Goal: Information Seeking & Learning: Learn about a topic

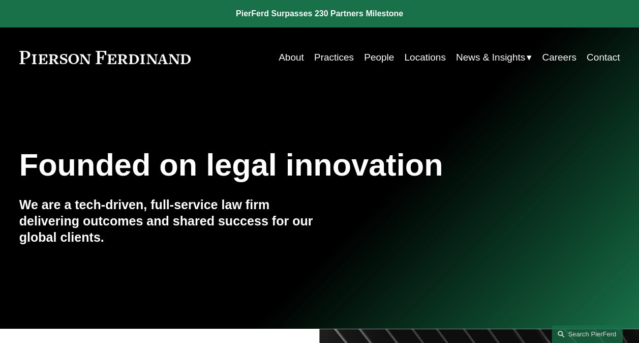
click at [341, 60] on link "Practices" at bounding box center [334, 57] width 40 height 19
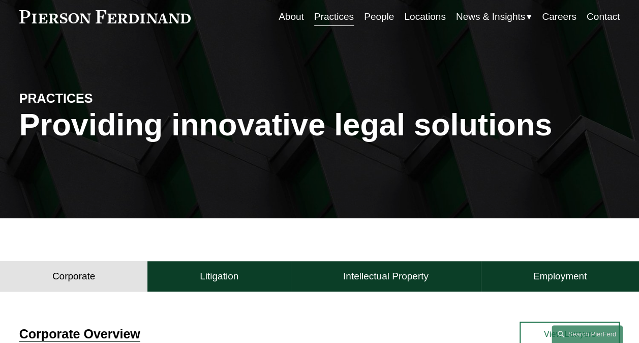
scroll to position [153, 0]
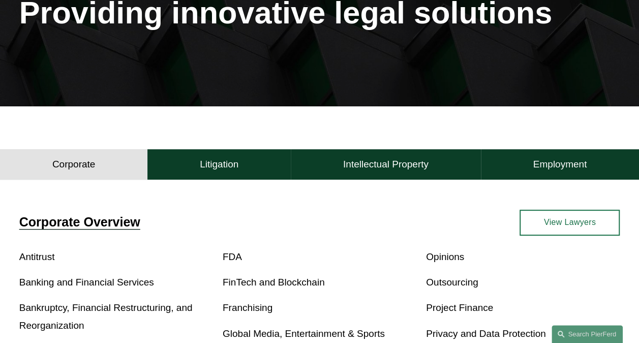
click at [384, 168] on h4 "Intellectual Property" at bounding box center [385, 164] width 85 height 12
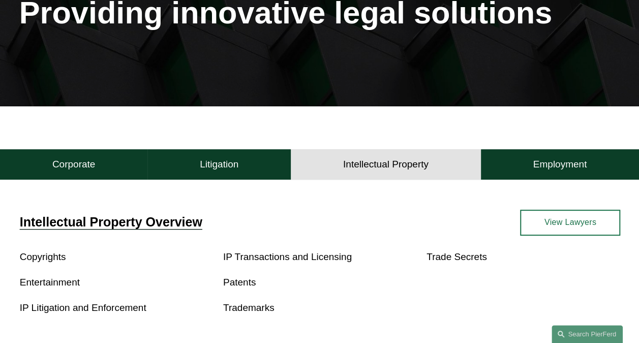
click at [237, 286] on link "Patents" at bounding box center [239, 282] width 33 height 11
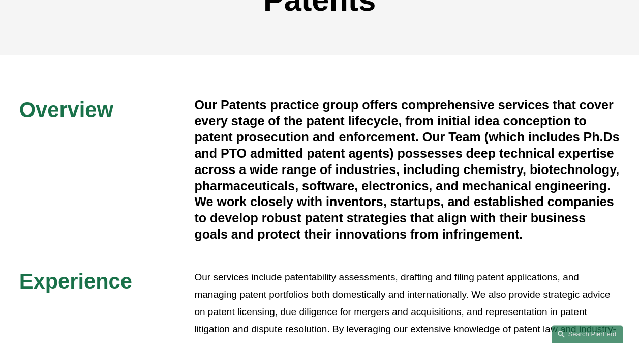
scroll to position [203, 0]
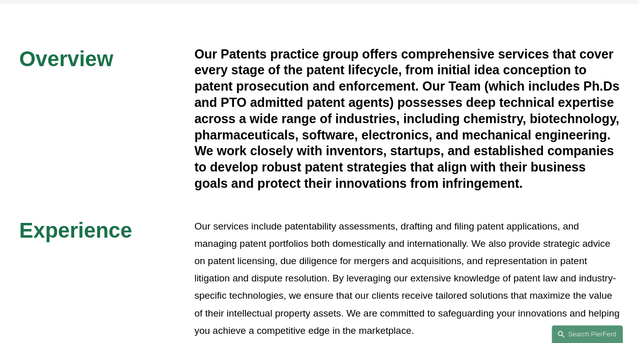
click at [587, 334] on link "Search this site" at bounding box center [587, 334] width 71 height 18
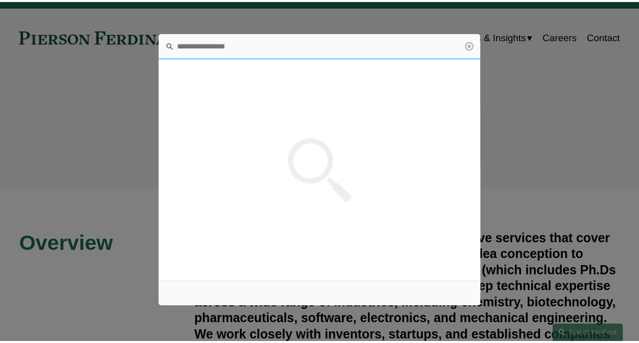
scroll to position [0, 0]
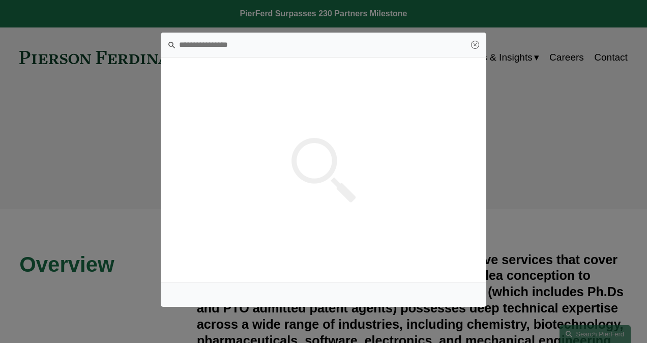
click at [597, 153] on div at bounding box center [323, 171] width 647 height 343
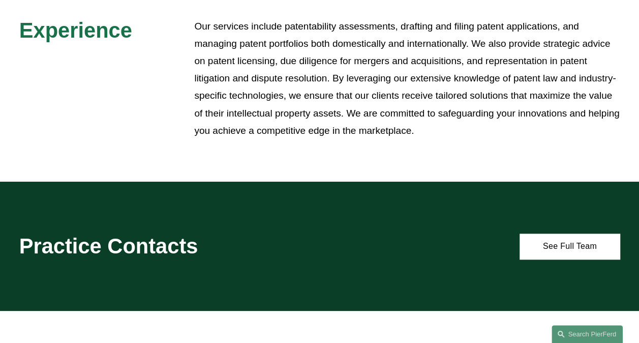
scroll to position [407, 0]
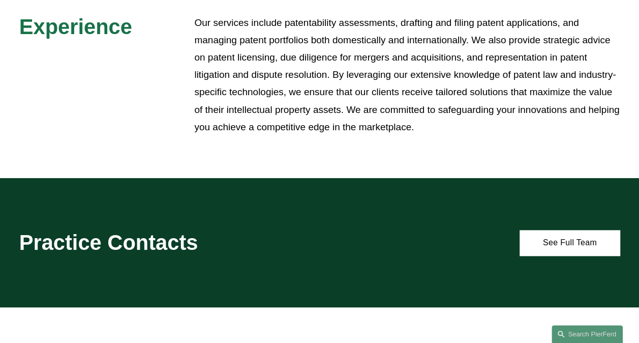
click at [564, 256] on link "See Full Team" at bounding box center [570, 243] width 100 height 26
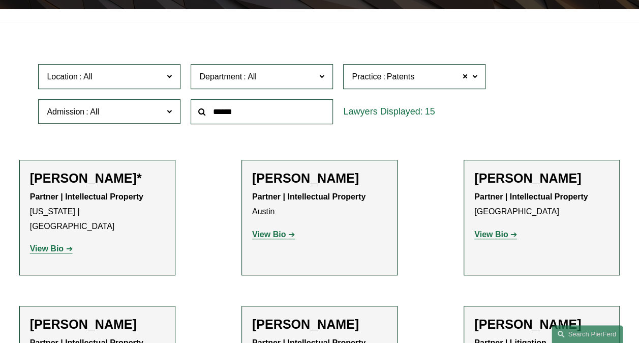
scroll to position [254, 0]
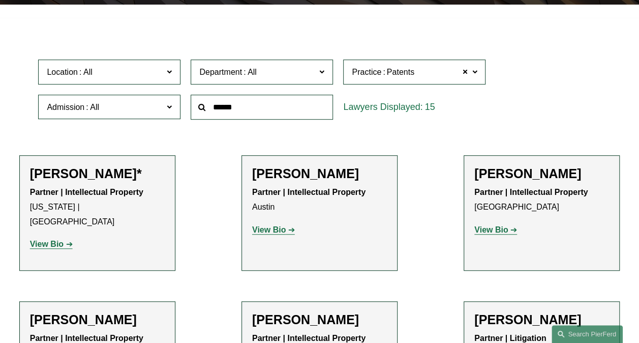
click at [484, 233] on strong "View Bio" at bounding box center [491, 229] width 34 height 9
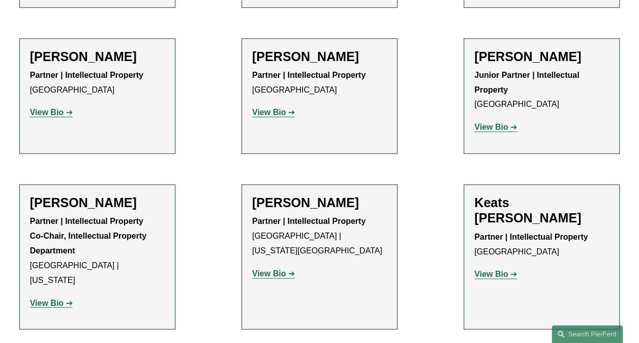
scroll to position [763, 0]
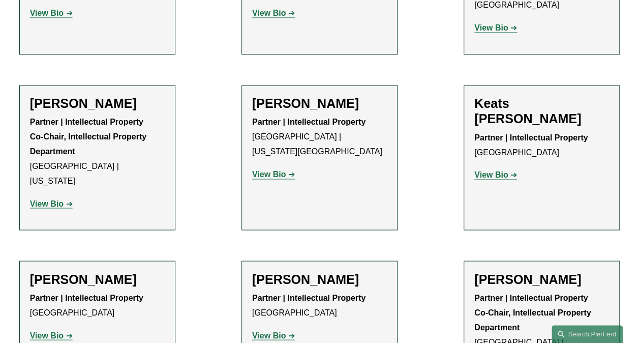
click at [501, 170] on strong "View Bio" at bounding box center [491, 174] width 34 height 9
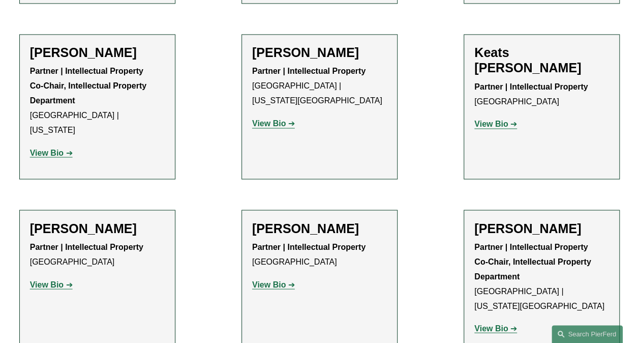
click at [263, 280] on strong "View Bio" at bounding box center [269, 284] width 34 height 9
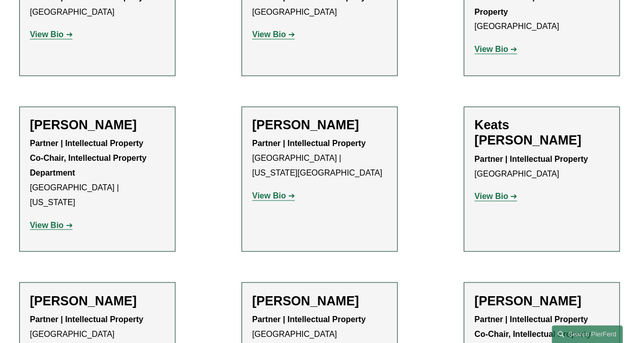
scroll to position [661, 0]
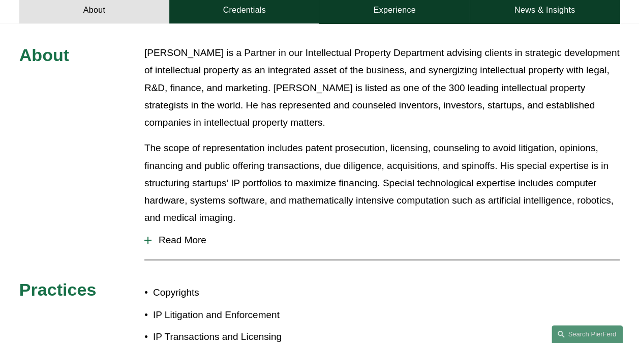
scroll to position [458, 0]
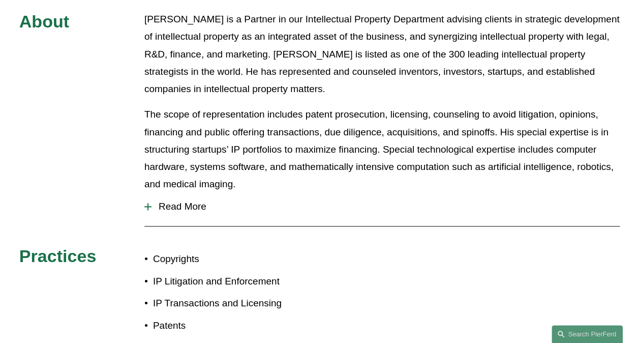
click at [180, 201] on span "Read More" at bounding box center [386, 206] width 468 height 11
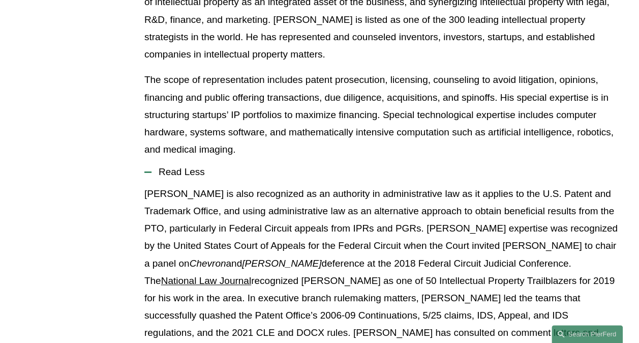
scroll to position [508, 0]
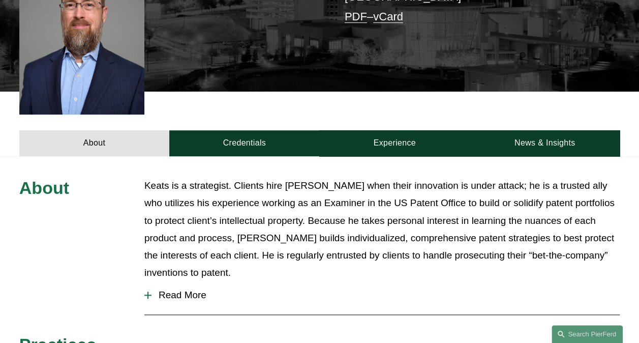
scroll to position [305, 0]
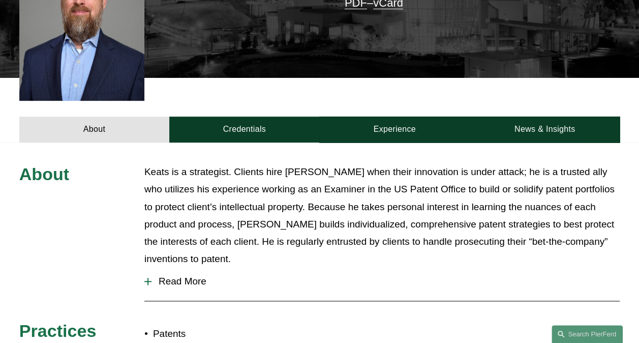
click at [186, 276] on span "Read More" at bounding box center [386, 281] width 468 height 11
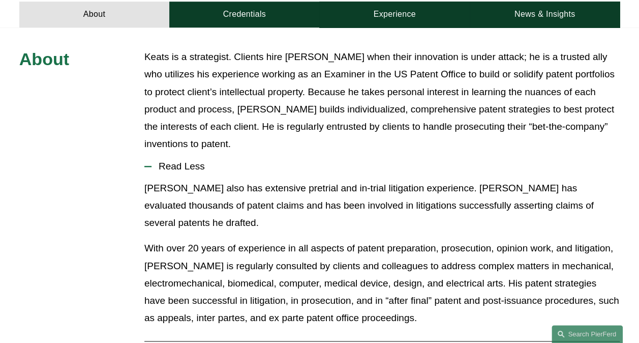
scroll to position [407, 0]
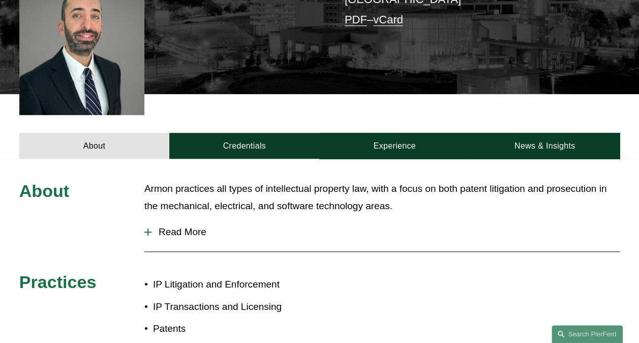
scroll to position [305, 0]
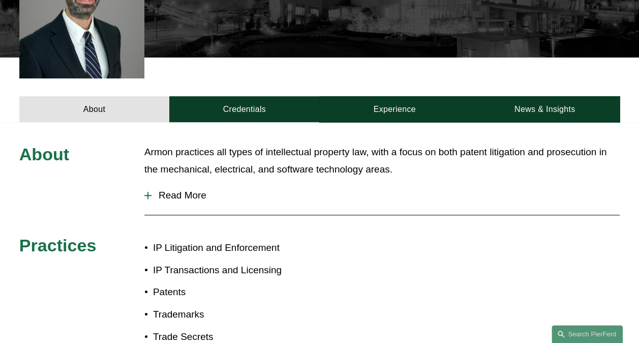
click at [173, 199] on span "Read More" at bounding box center [386, 195] width 468 height 11
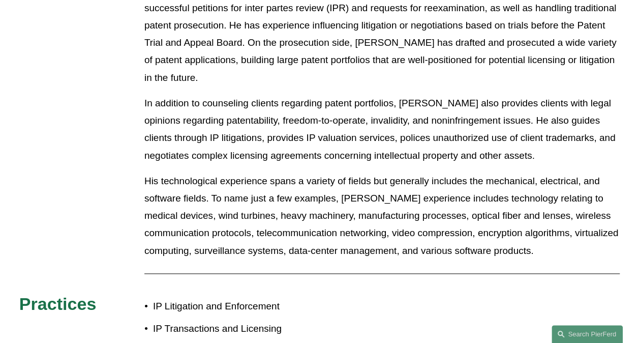
scroll to position [338, 0]
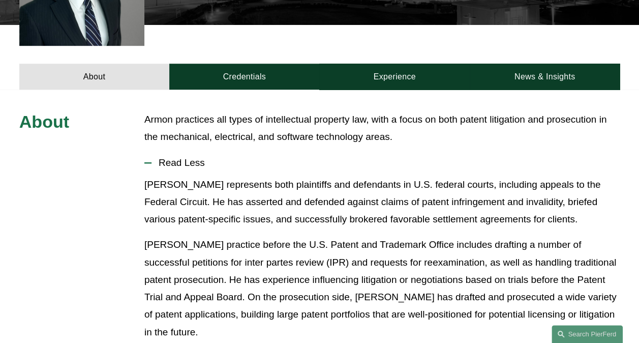
click at [224, 78] on link "Credentials" at bounding box center [244, 77] width 150 height 26
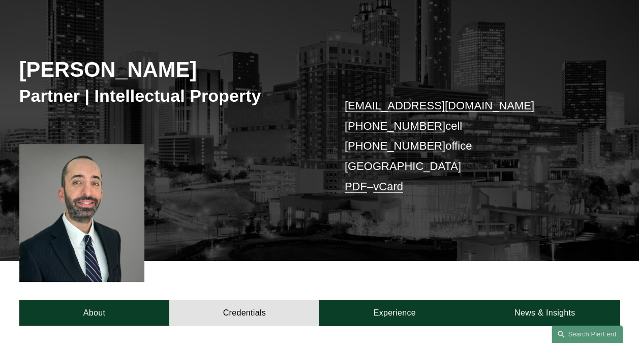
scroll to position [185, 0]
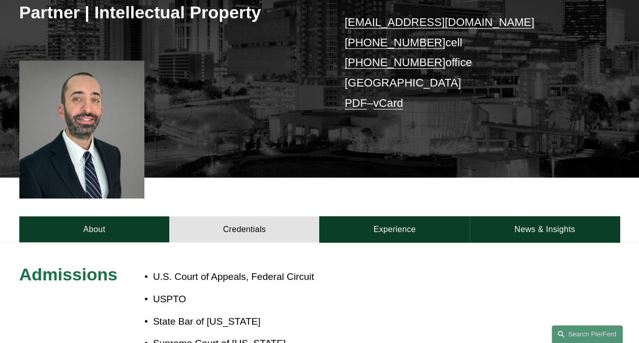
click at [389, 229] on link "Experience" at bounding box center [394, 229] width 150 height 26
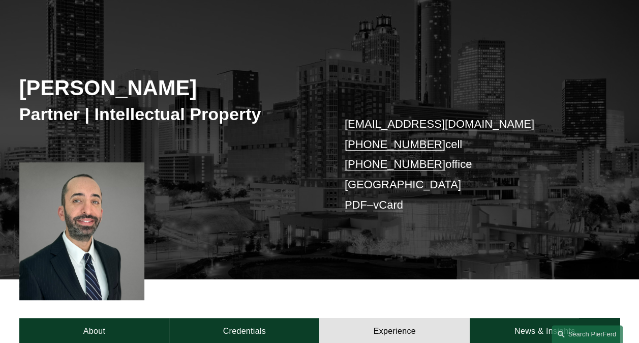
scroll to position [0, 0]
